Goal: Learn about a topic

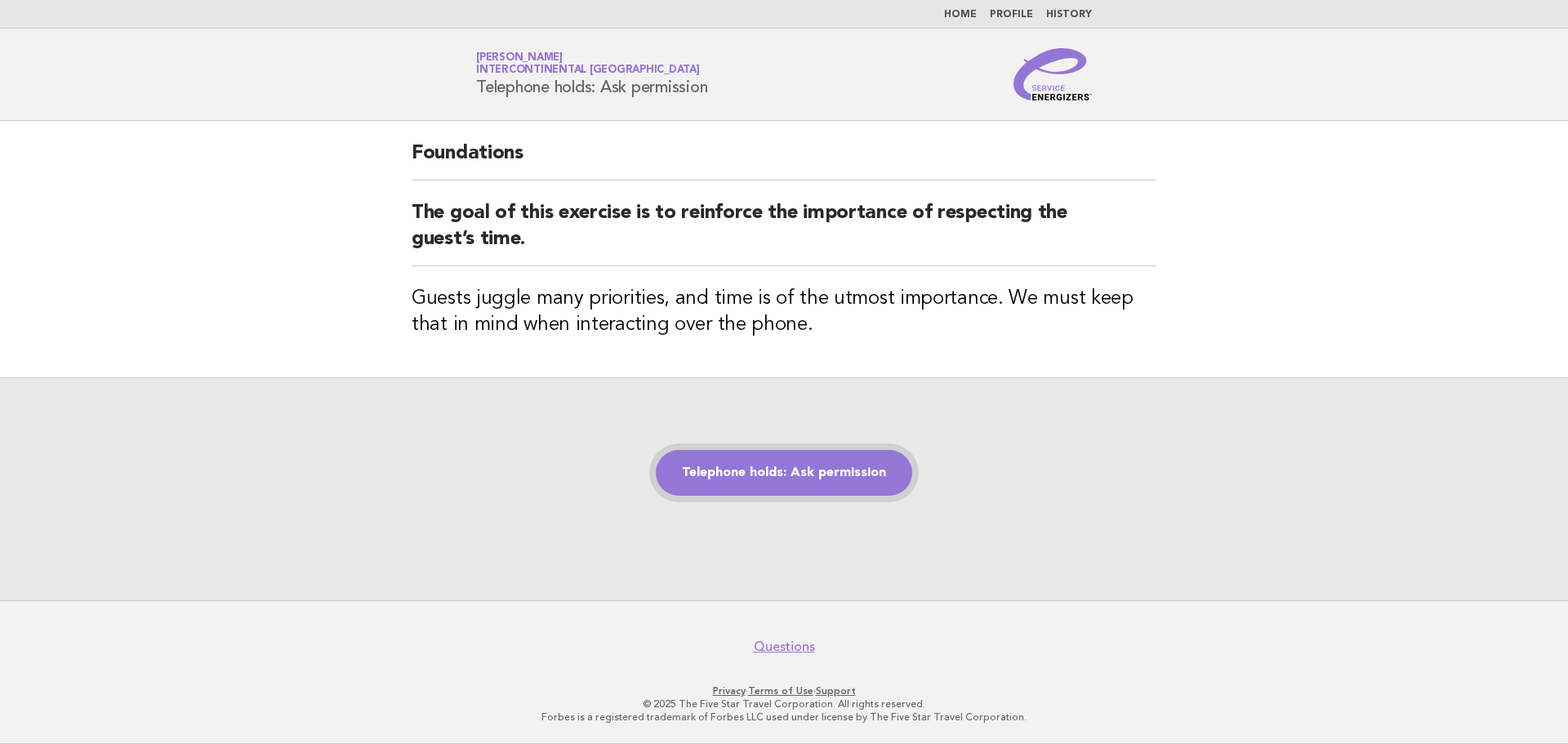
click at [746, 465] on link "Telephone holds: Ask permission" at bounding box center [784, 473] width 256 height 46
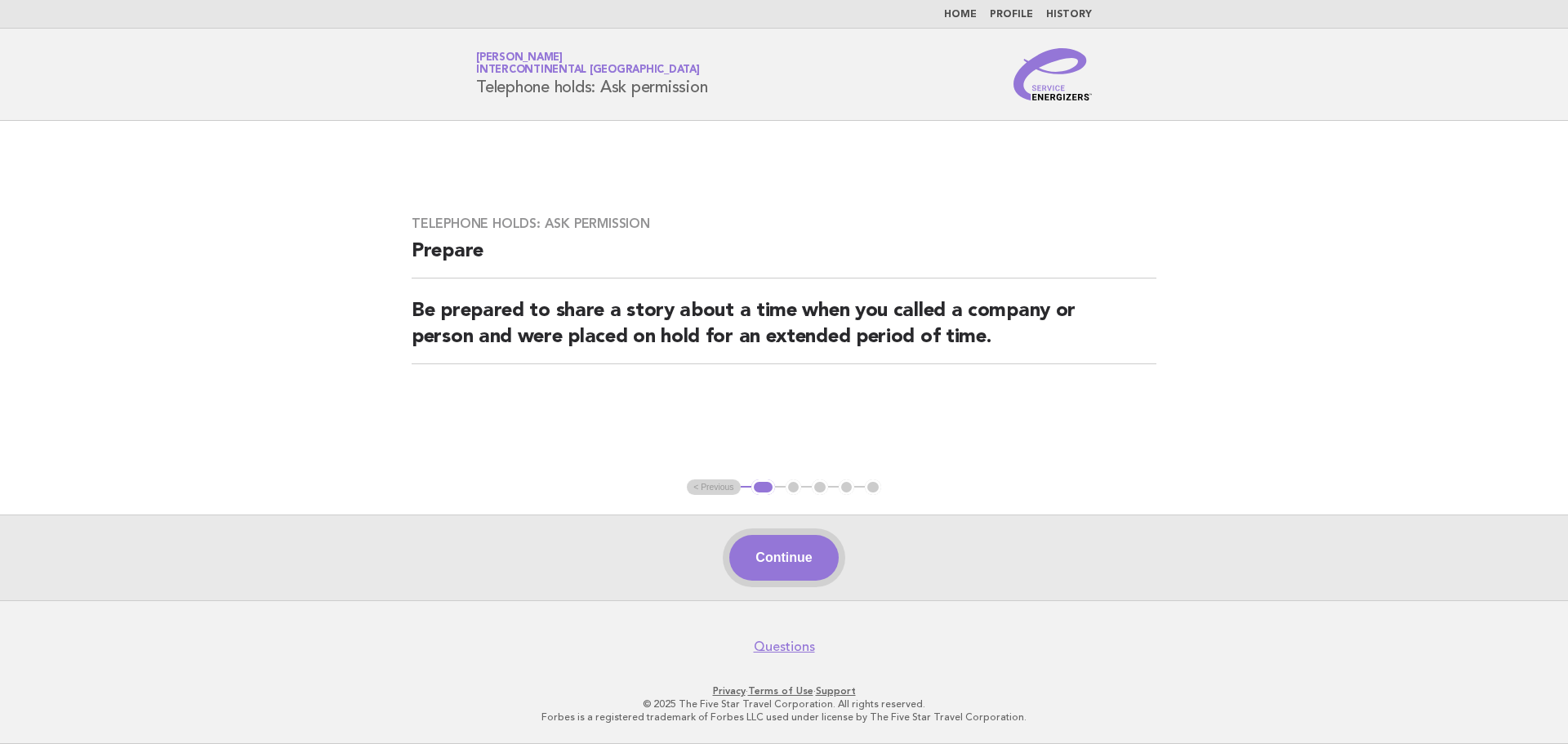
click at [777, 554] on button "Continue" at bounding box center [783, 557] width 109 height 46
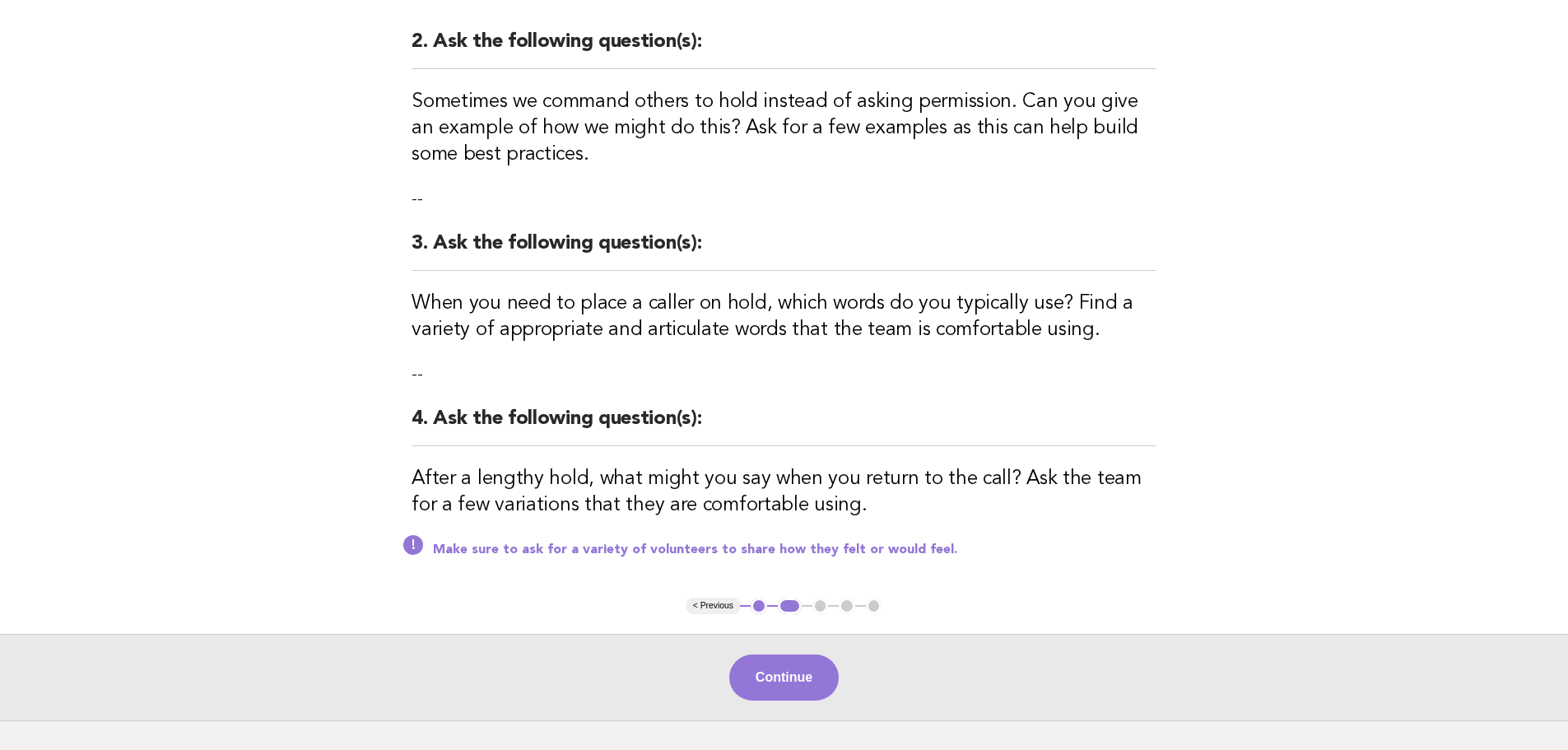
scroll to position [411, 0]
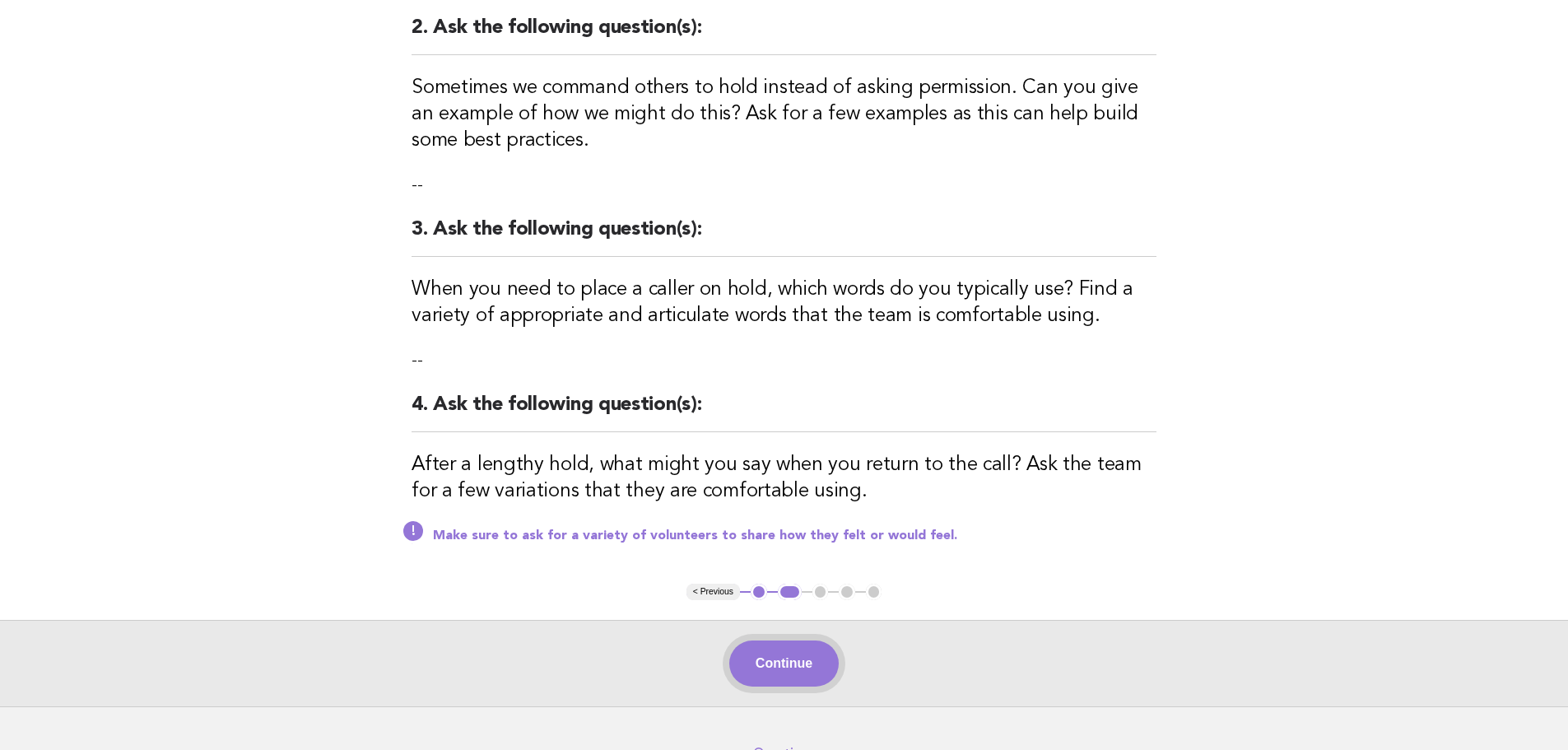
click at [778, 640] on button "Continue" at bounding box center [784, 663] width 110 height 46
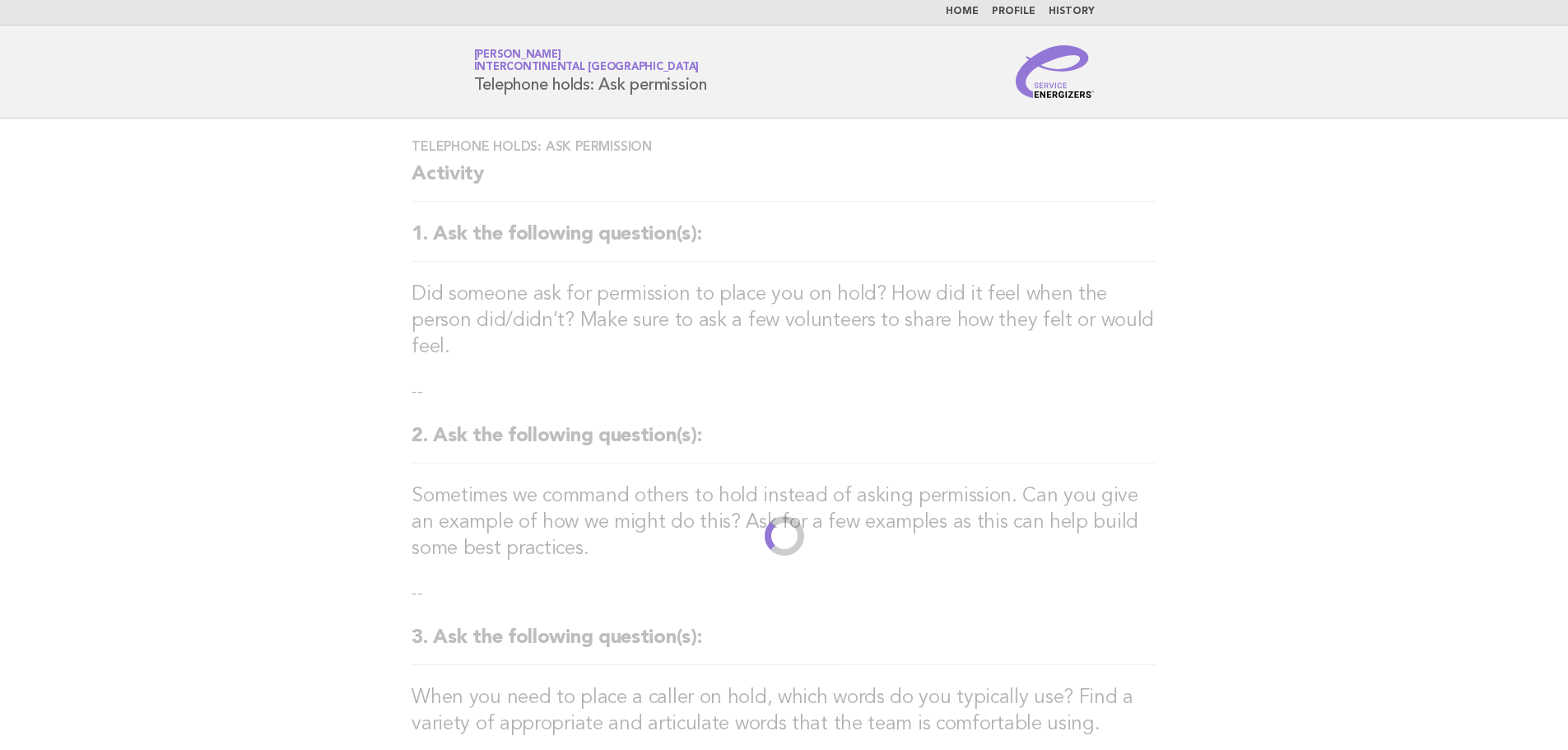
scroll to position [0, 0]
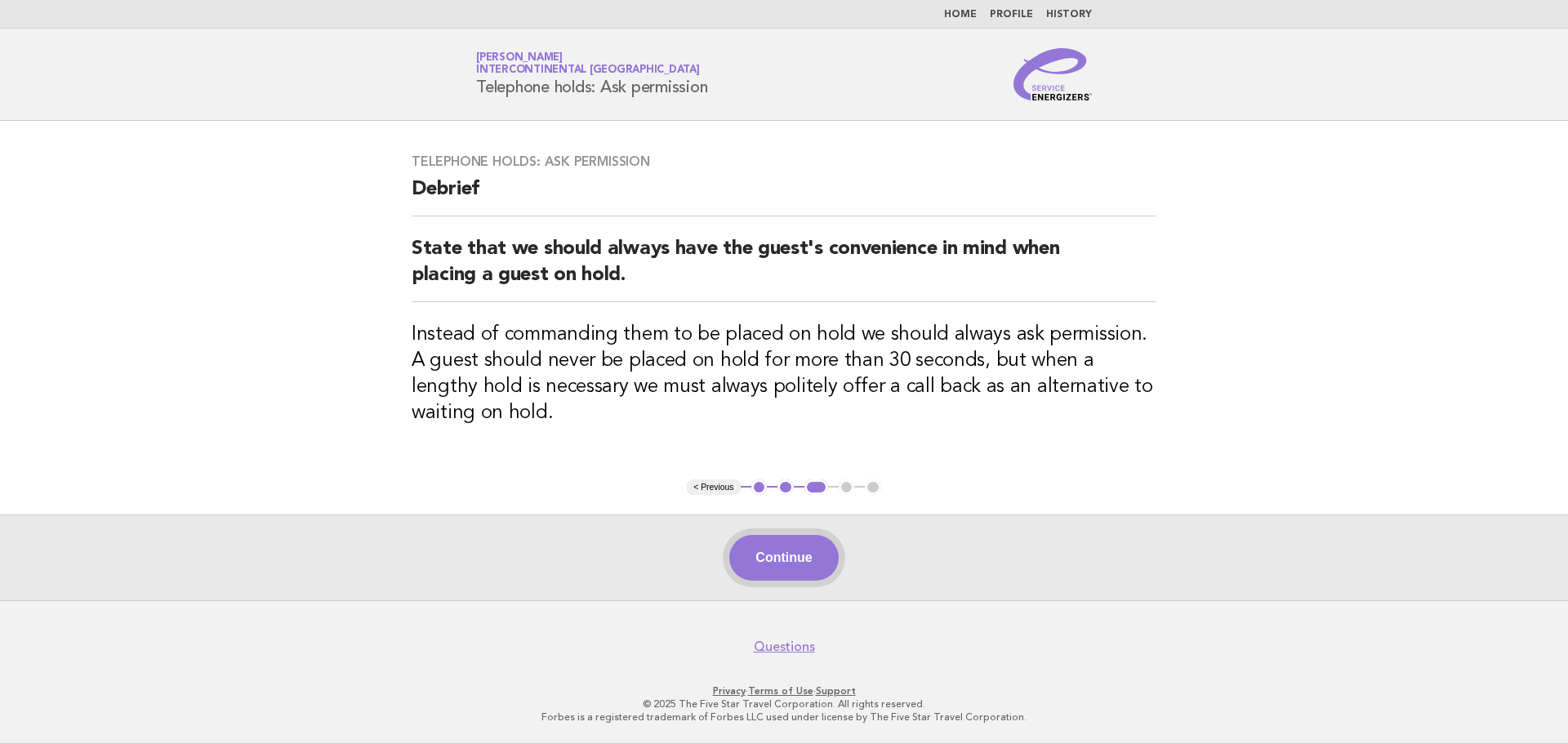
click at [784, 563] on button "Continue" at bounding box center [783, 557] width 109 height 46
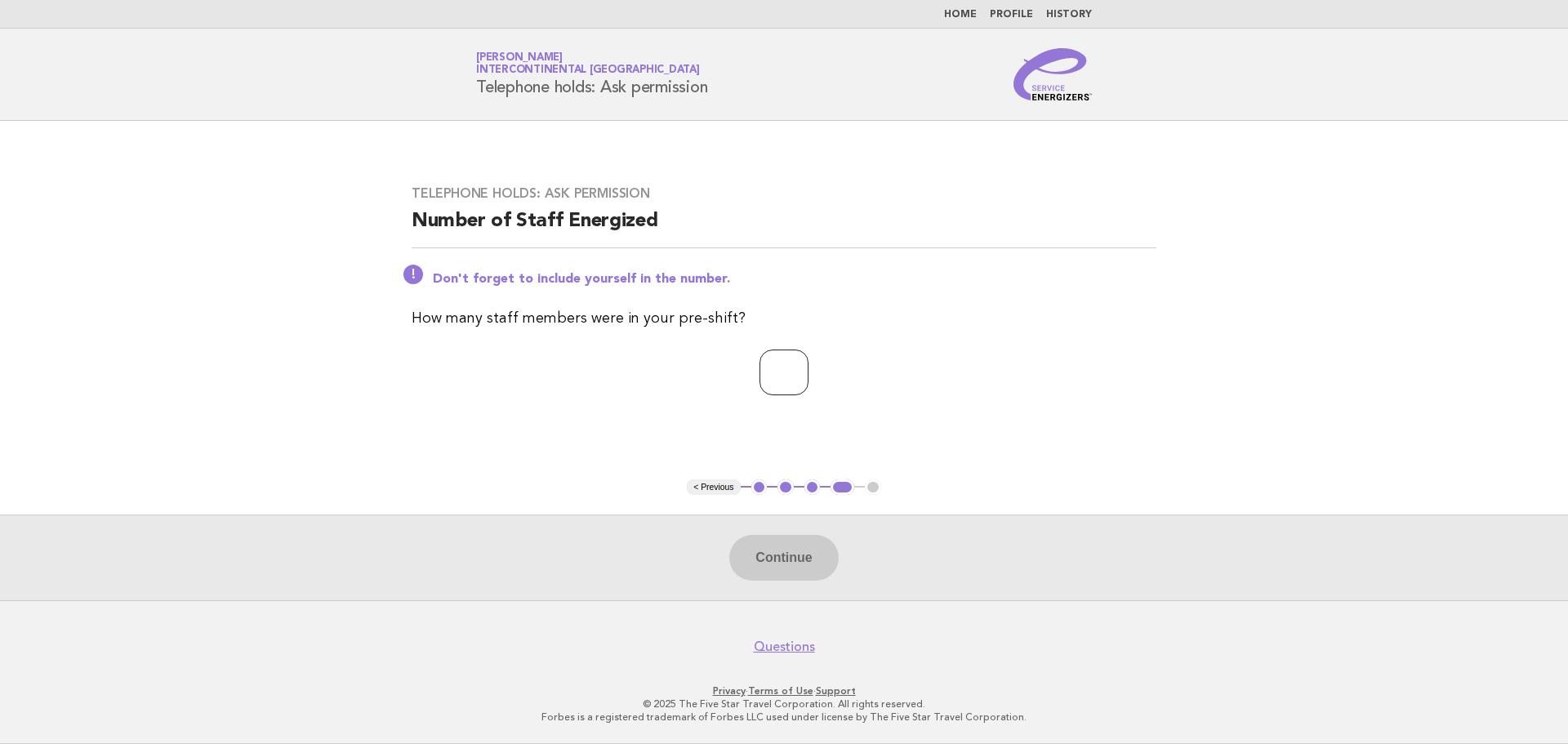
click at [759, 370] on input "number" at bounding box center [784, 372] width 49 height 46
type input "*"
click at [770, 543] on button "Continue" at bounding box center [783, 557] width 109 height 46
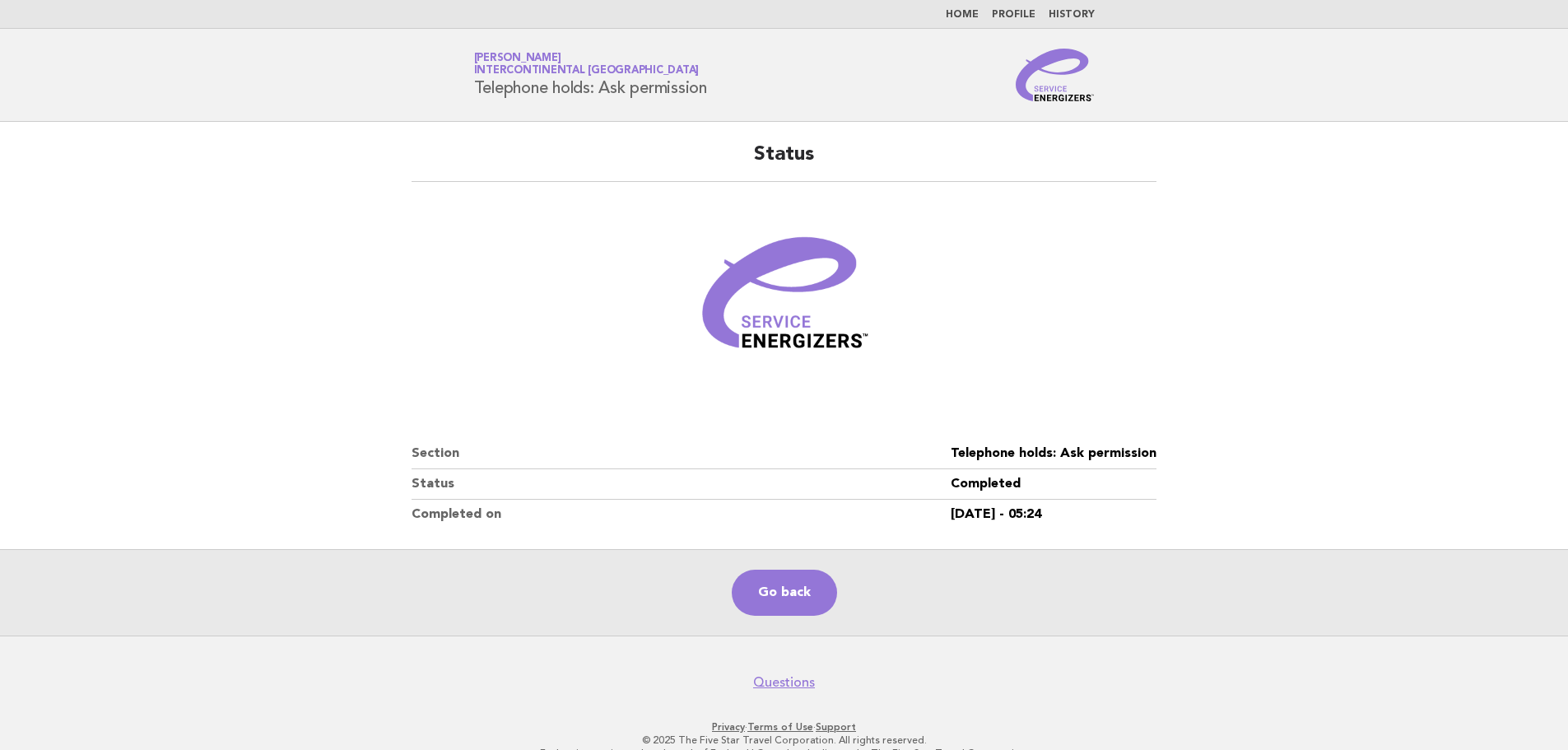
click at [973, 14] on link "Home" at bounding box center [962, 14] width 33 height 10
